Goal: Information Seeking & Learning: Find specific page/section

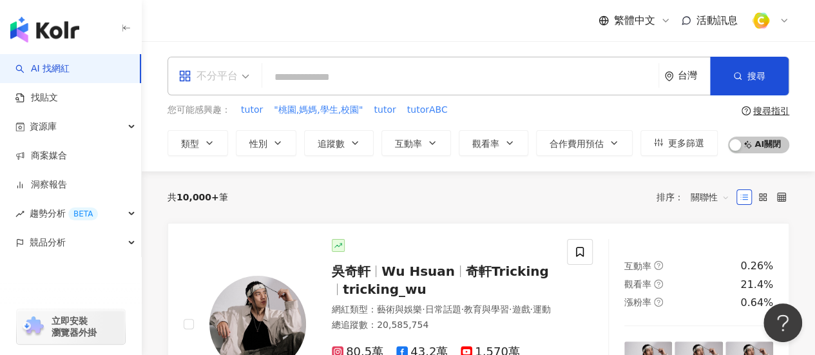
click at [248, 81] on span "不分平台" at bounding box center [214, 76] width 71 height 21
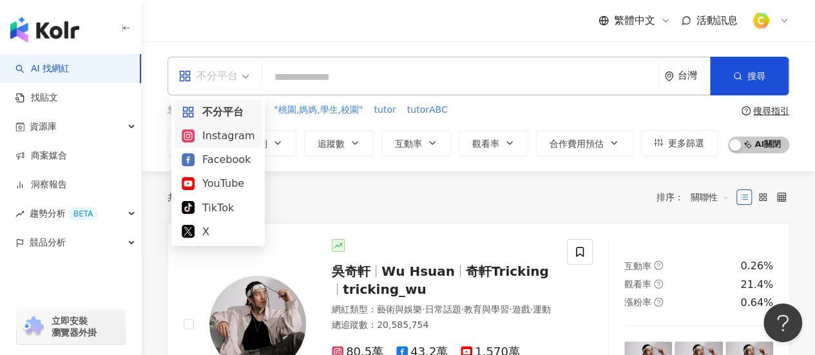
click at [222, 136] on div "Instagram" at bounding box center [218, 136] width 73 height 16
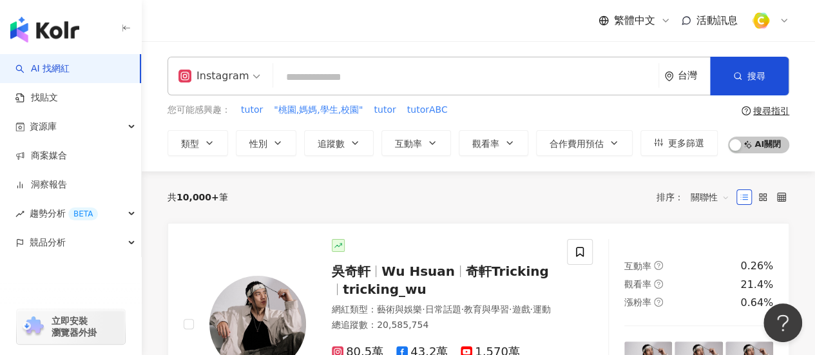
click at [322, 78] on input "search" at bounding box center [465, 77] width 375 height 24
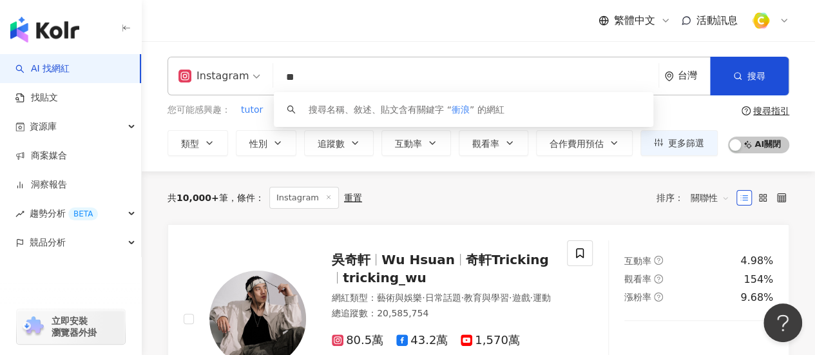
type input "*"
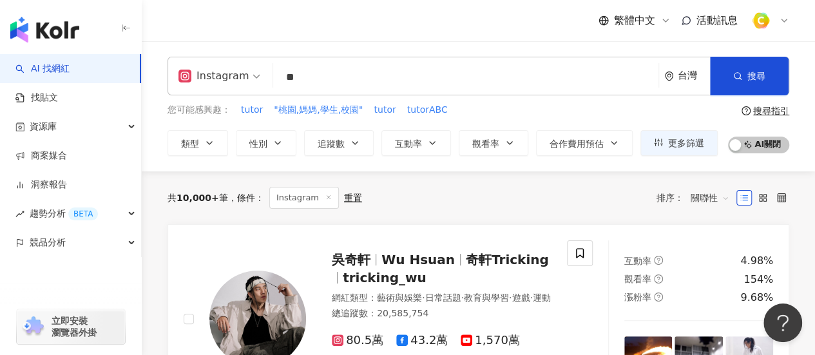
type input "*"
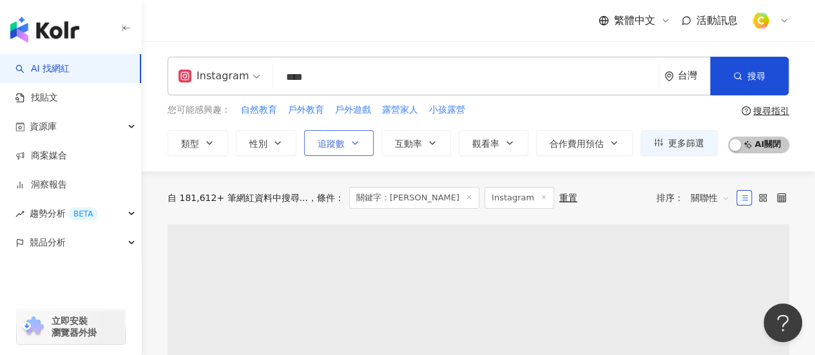
type input "****"
click at [340, 139] on span "追蹤數" at bounding box center [331, 144] width 27 height 10
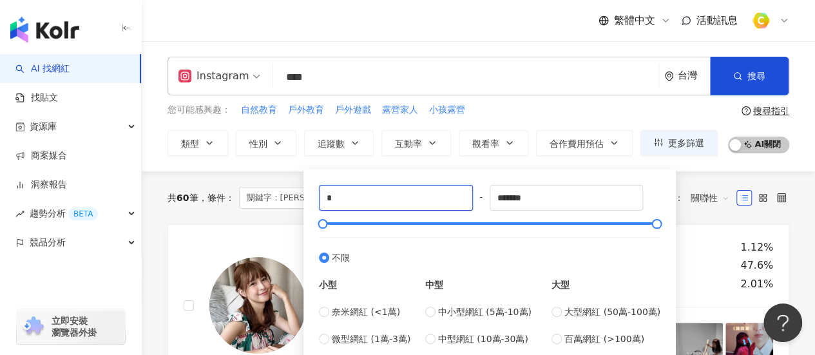
drag, startPoint x: 354, startPoint y: 199, endPoint x: 278, endPoint y: 198, distance: 75.4
type input "****"
drag, startPoint x: 568, startPoint y: 190, endPoint x: 427, endPoint y: 200, distance: 142.2
click at [427, 201] on div "**** - ******* 不限 小型 奈米網紅 (<1萬) 微型網紅 (1萬-3萬) 小型網紅 (3萬-5萬) 中型 中小型網紅 (5萬-10萬) 中型網…" at bounding box center [490, 279] width 342 height 188
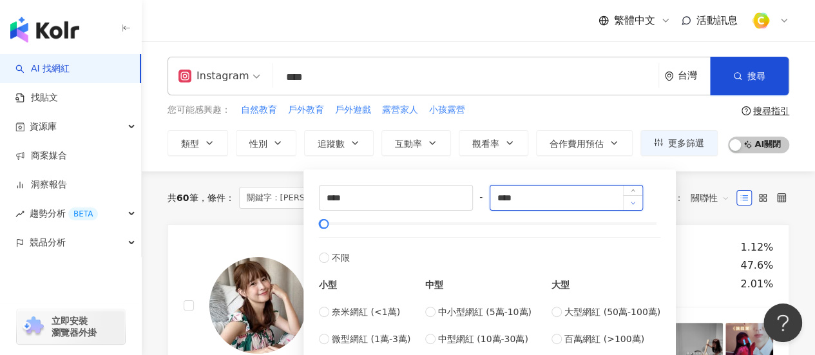
click at [628, 202] on span "Decrease Value" at bounding box center [632, 202] width 19 height 15
type input "****"
click at [640, 188] on span "Increase Value" at bounding box center [632, 193] width 19 height 15
click at [686, 218] on div "共 60 筆 條件 ： 關鍵字：戶外親子 Instagram 重置 排序： 關聯性" at bounding box center [479, 197] width 622 height 53
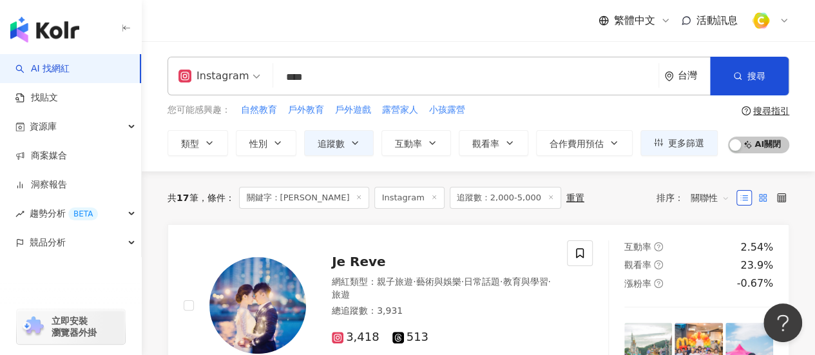
click at [766, 199] on rect at bounding box center [765, 200] width 3 height 3
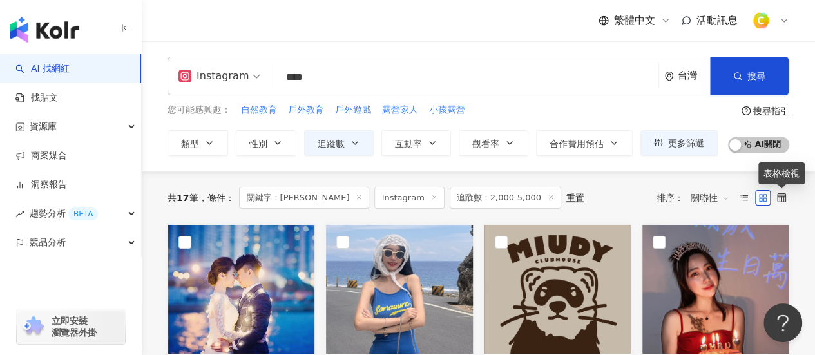
drag, startPoint x: 781, startPoint y: 199, endPoint x: 771, endPoint y: 200, distance: 9.8
click at [781, 199] on icon at bounding box center [781, 197] width 9 height 9
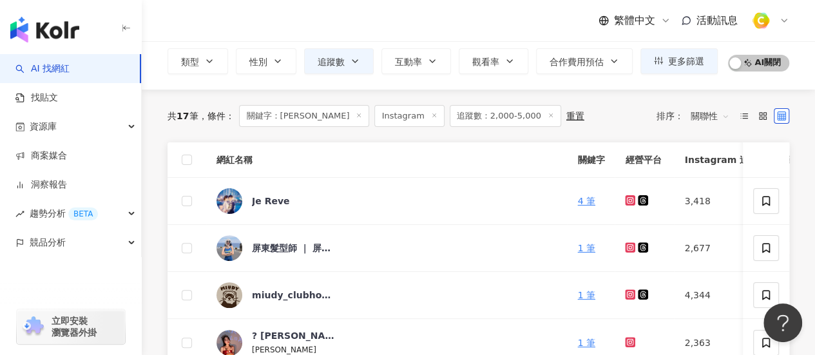
scroll to position [129, 0]
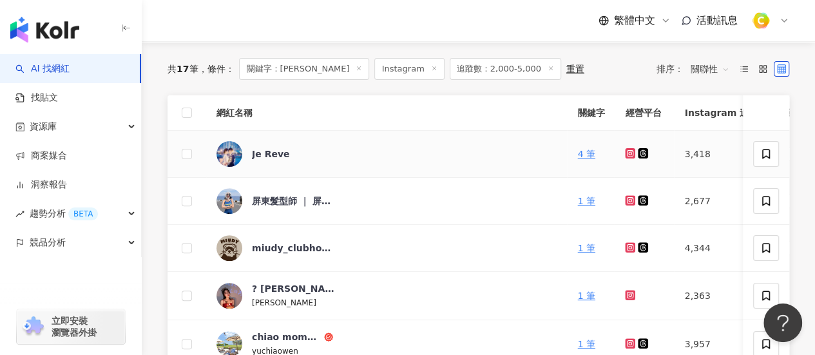
click at [625, 155] on icon at bounding box center [630, 153] width 10 height 10
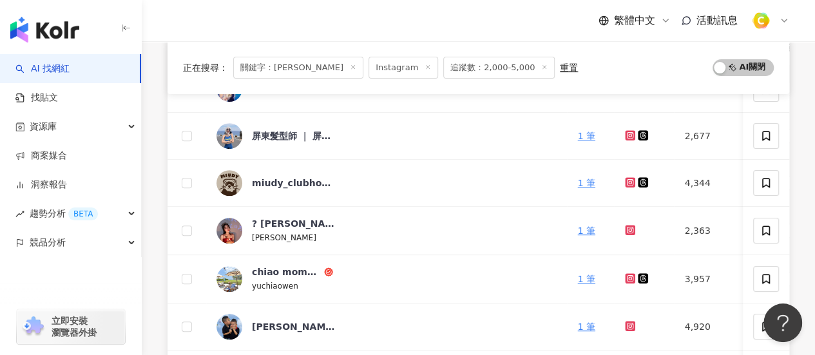
scroll to position [193, 0]
